Goal: Task Accomplishment & Management: Use online tool/utility

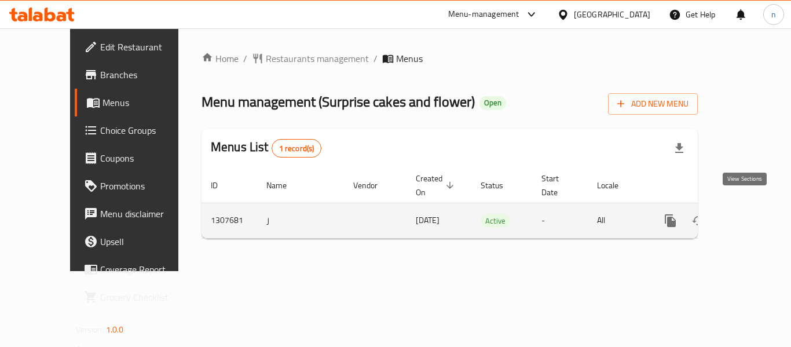
click at [747, 214] on icon "enhanced table" at bounding box center [754, 221] width 14 height 14
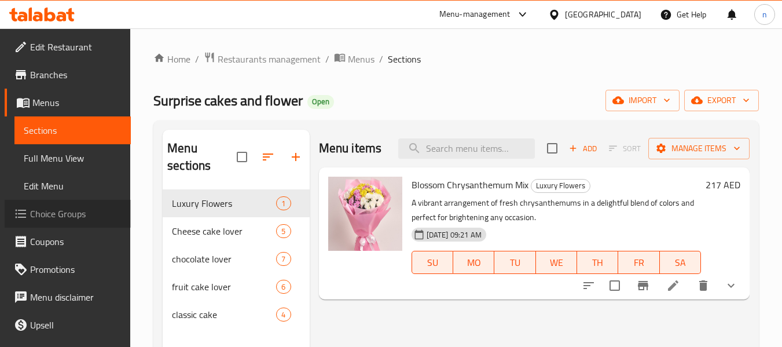
click at [85, 207] on span "Choice Groups" at bounding box center [75, 214] width 91 height 14
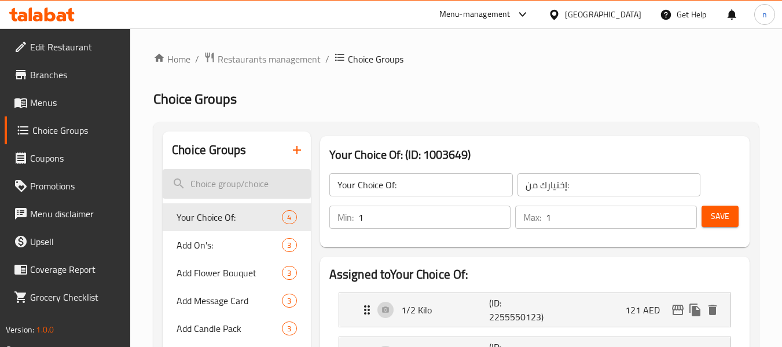
scroll to position [58, 0]
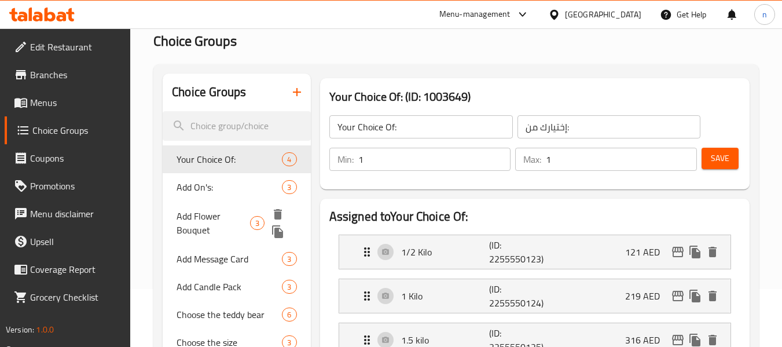
click at [201, 219] on span "Add Flower Bouquet" at bounding box center [214, 223] width 74 height 28
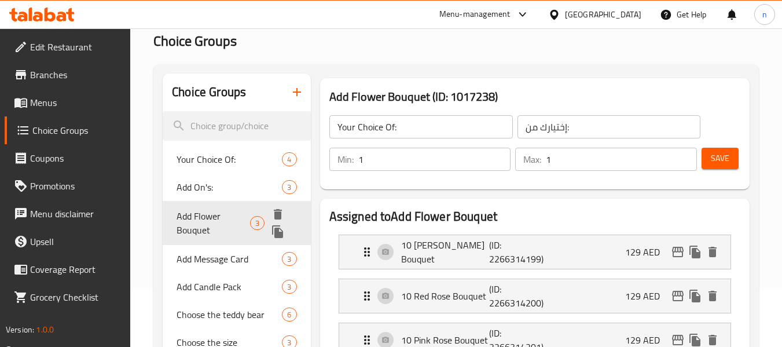
type input "Add Flower Bouquet"
type input "إضافة باقة زهور"
type input "0"
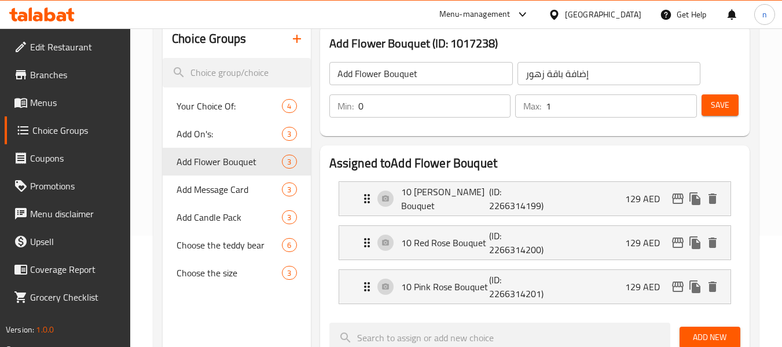
scroll to position [174, 0]
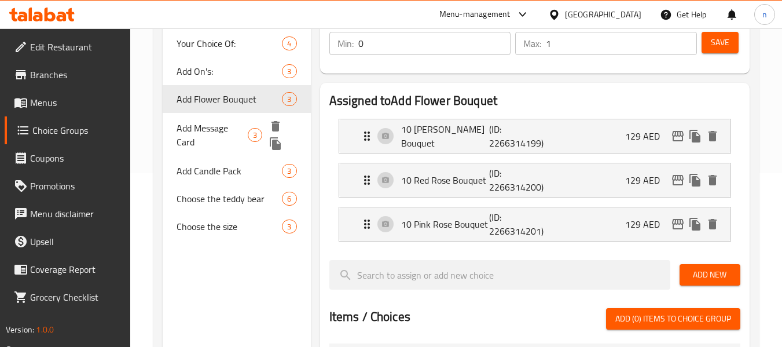
click at [214, 135] on span "Add Message Card" at bounding box center [212, 135] width 71 height 28
type input "Add Message Card"
type input "إضافة بطاقة رسالة"
type input "3"
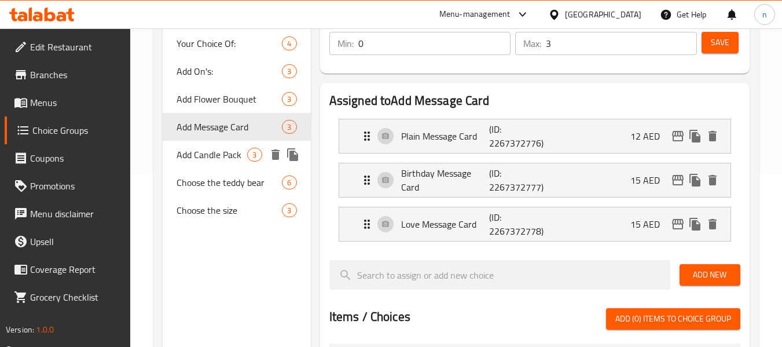
click at [232, 150] on span "Add Candle Pack" at bounding box center [212, 155] width 71 height 14
type input "Add Candle Pack"
type input "أضف حزمة الشموع"
type input "1"
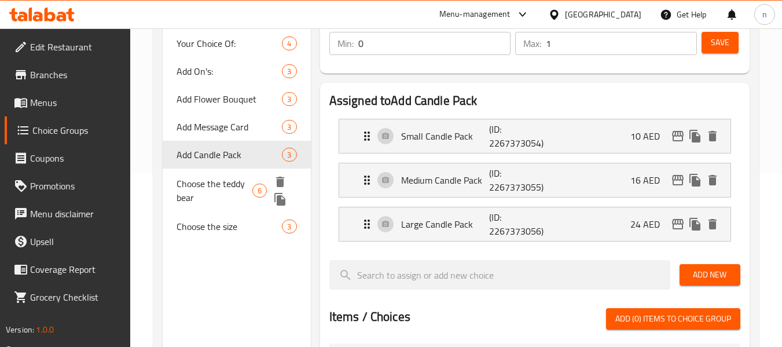
click at [208, 181] on span "Choose the teddy bear" at bounding box center [215, 191] width 76 height 28
type input "Choose the teddy bear"
type input "اختر دبدوب"
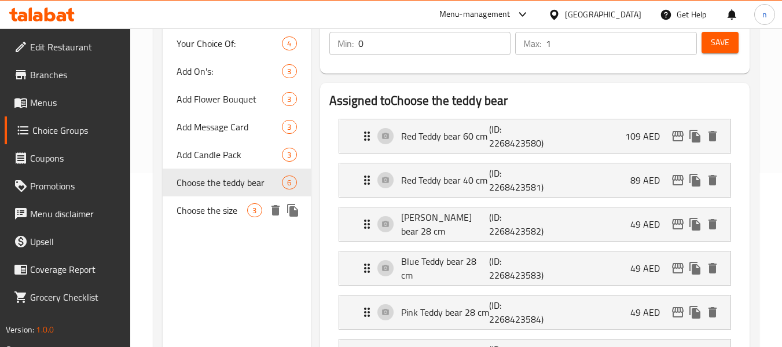
click at [201, 205] on span "Choose the size" at bounding box center [212, 210] width 71 height 14
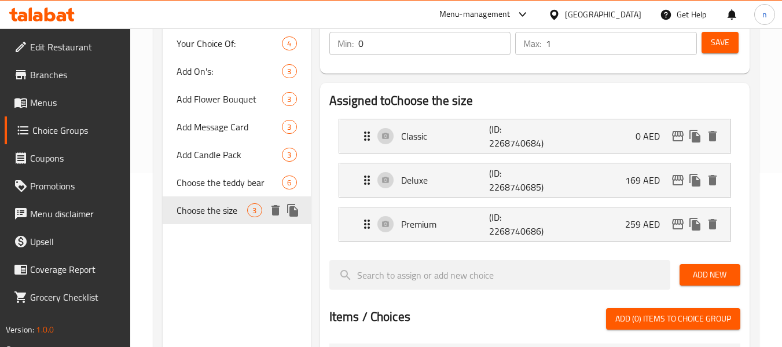
type input "Choose the size"
type input "اختر الحجم"
type input "1"
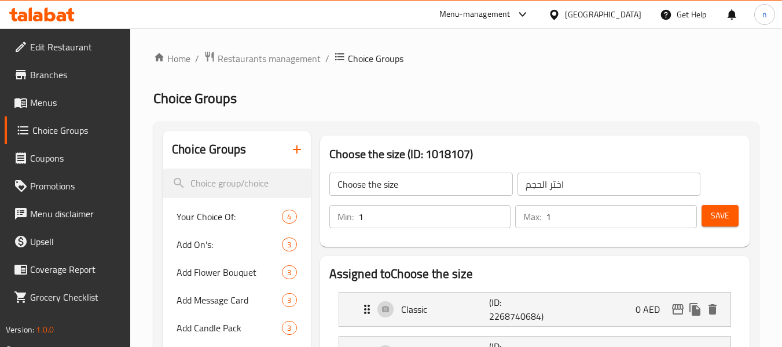
scroll to position [0, 0]
click at [197, 222] on span "Your Choice Of:" at bounding box center [212, 217] width 71 height 14
type input "Your Choice Of:"
type input "إختيارك من:"
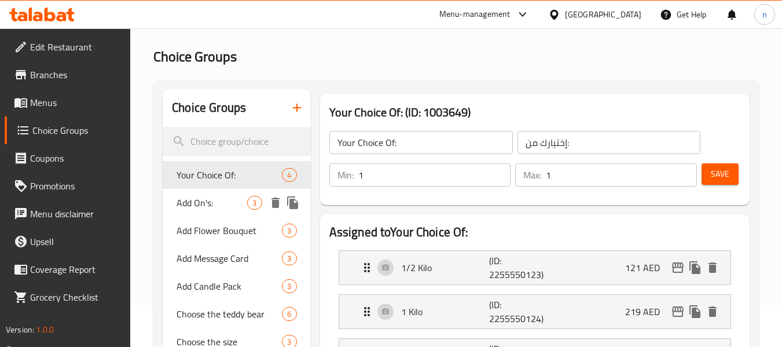
scroll to position [174, 0]
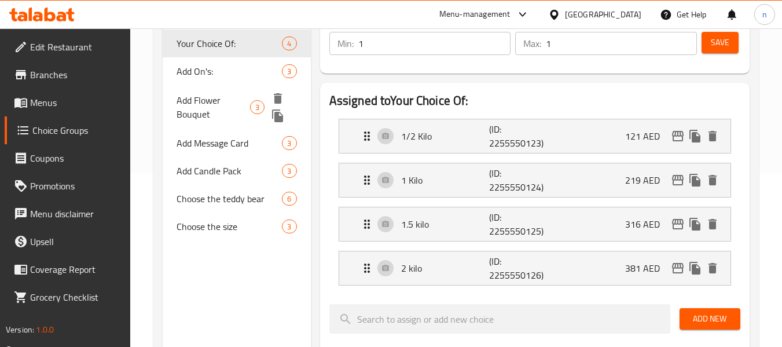
click at [198, 105] on span "Add Flower Bouquet" at bounding box center [214, 107] width 74 height 28
type input "Add Flower Bouquet"
type input "إضافة باقة زهور"
type input "0"
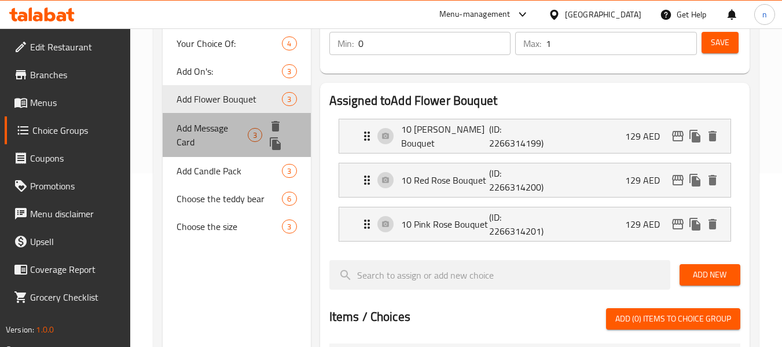
click at [206, 146] on span "Add Message Card" at bounding box center [212, 135] width 71 height 28
type input "Add Message Card"
type input "إضافة بطاقة رسالة"
type input "3"
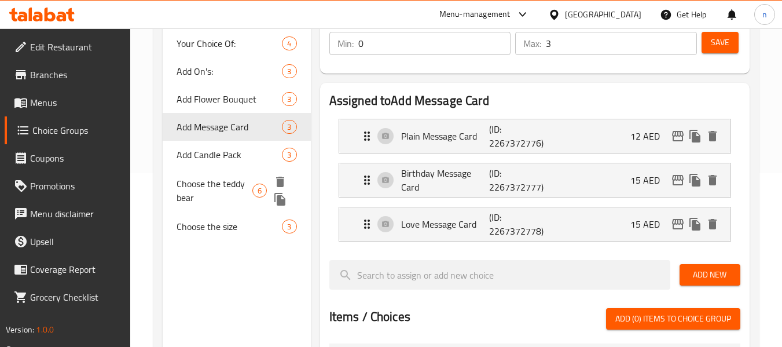
click at [206, 173] on div "Choose the teddy bear 6" at bounding box center [237, 190] width 148 height 44
type input "Choose the teddy bear"
type input "اختر دبدوب"
type input "1"
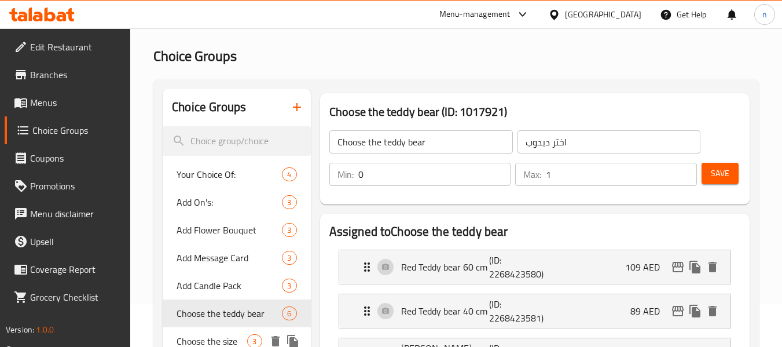
scroll to position [0, 0]
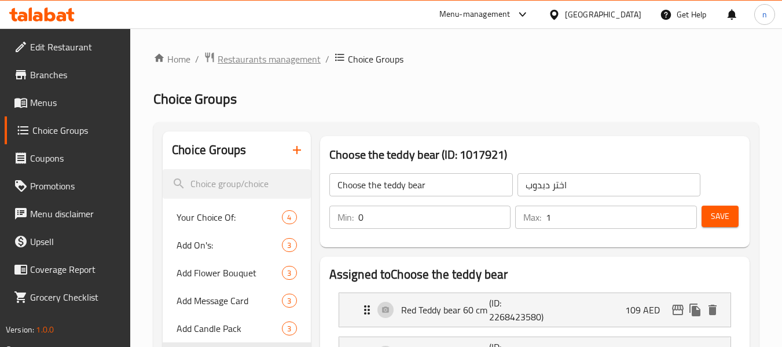
click at [231, 61] on span "Restaurants management" at bounding box center [269, 59] width 103 height 14
